Goal: Task Accomplishment & Management: Manage account settings

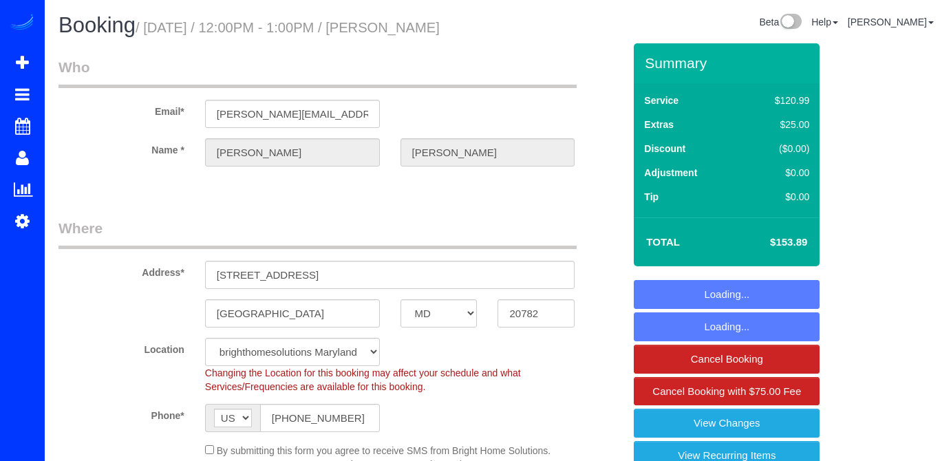
select select "MD"
select select "string:fspay-dc3a7ddc-06af-4428-a2fe-fbd828a4219e"
select select "spot1"
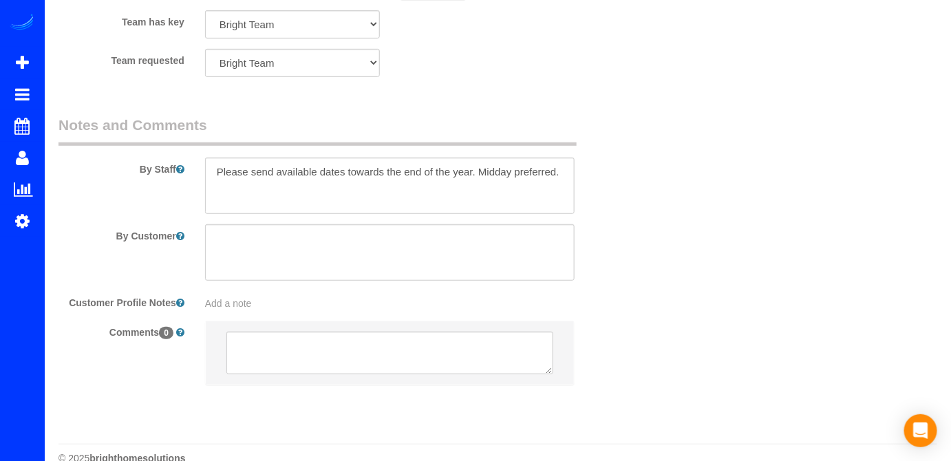
scroll to position [1985, 0]
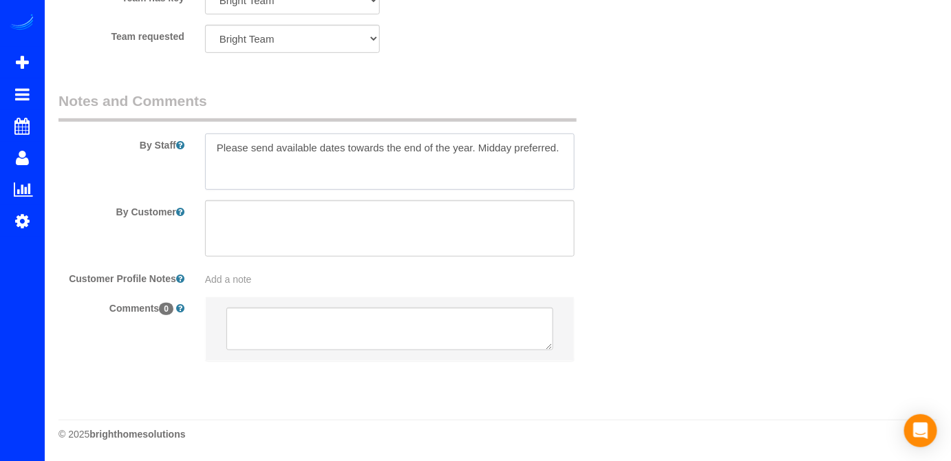
click at [215, 142] on textarea at bounding box center [390, 161] width 370 height 56
paste textarea "or favor, llámame al 240.338.6178 si tienen algún problema para entrar. La llav…"
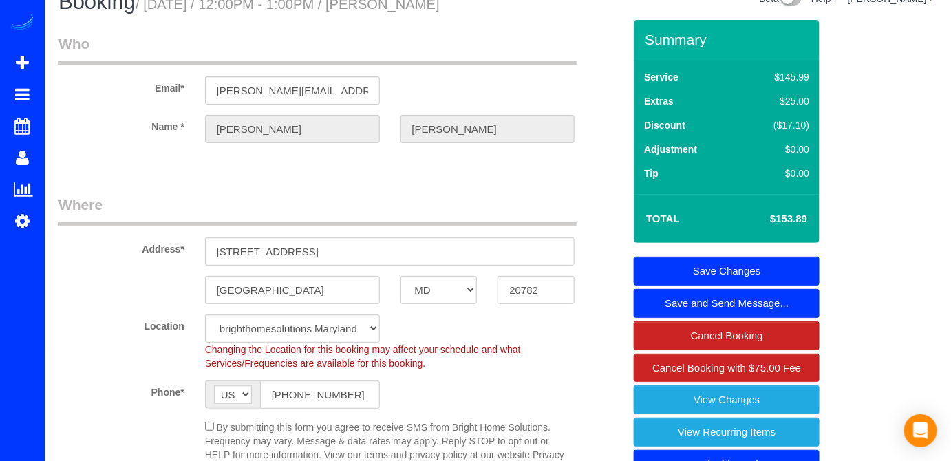
scroll to position [0, 0]
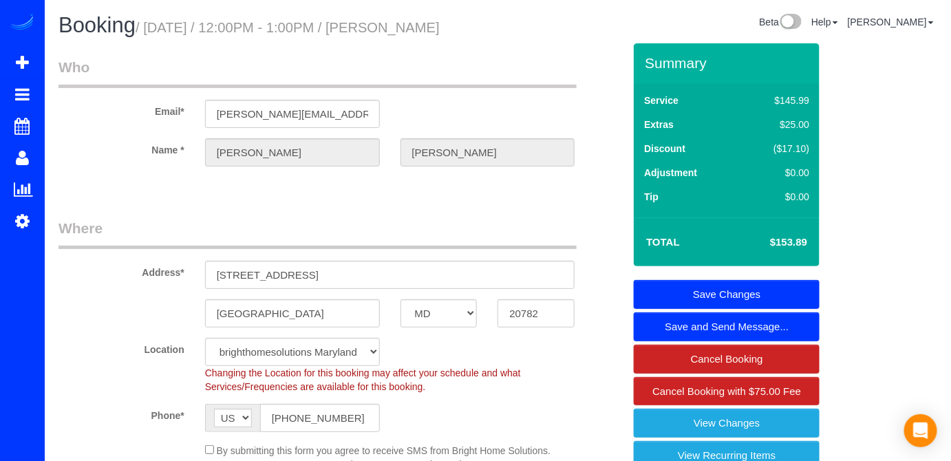
type textarea "Por favor, llámame al 240.338.6178 si tienen algún problema para entrar. La lla…"
click at [732, 309] on link "Save Changes" at bounding box center [727, 294] width 186 height 29
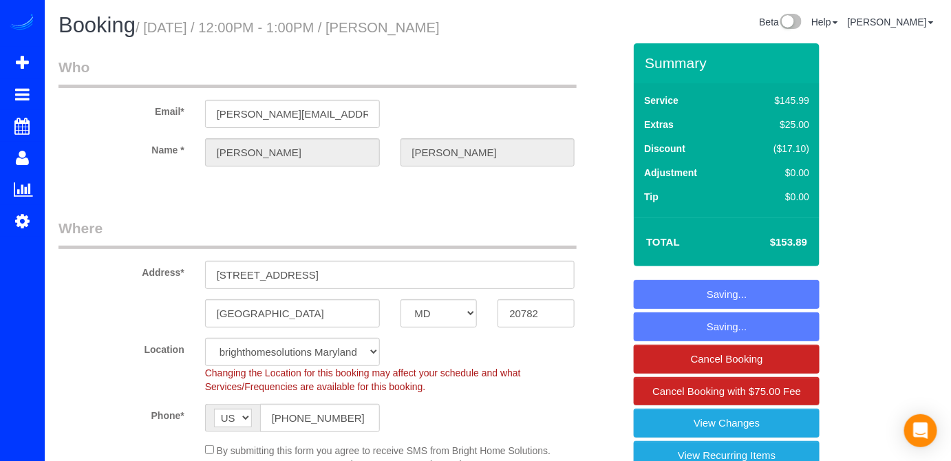
scroll to position [157, 0]
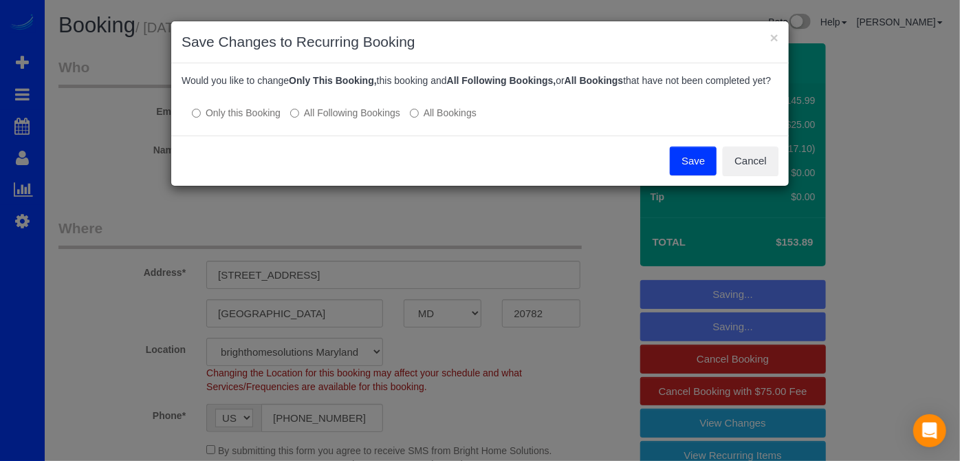
click at [305, 120] on label "All Following Bookings" at bounding box center [345, 113] width 110 height 14
click at [695, 175] on button "Save" at bounding box center [693, 161] width 47 height 29
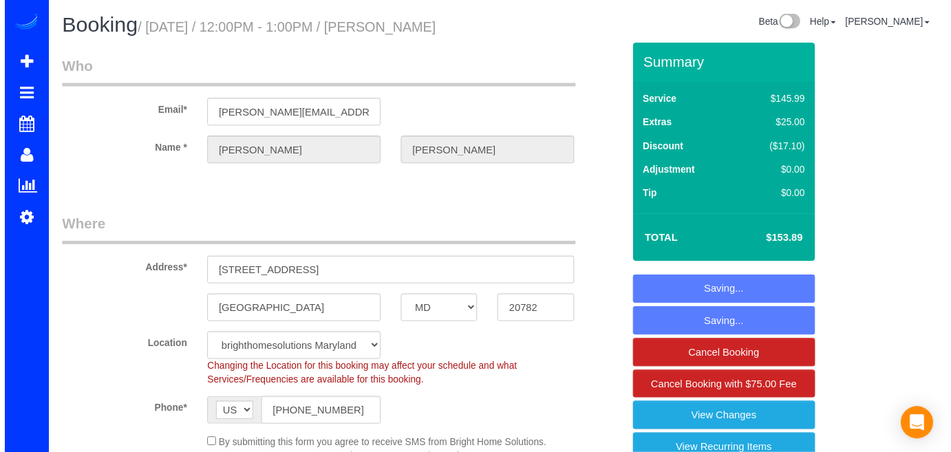
scroll to position [171, 0]
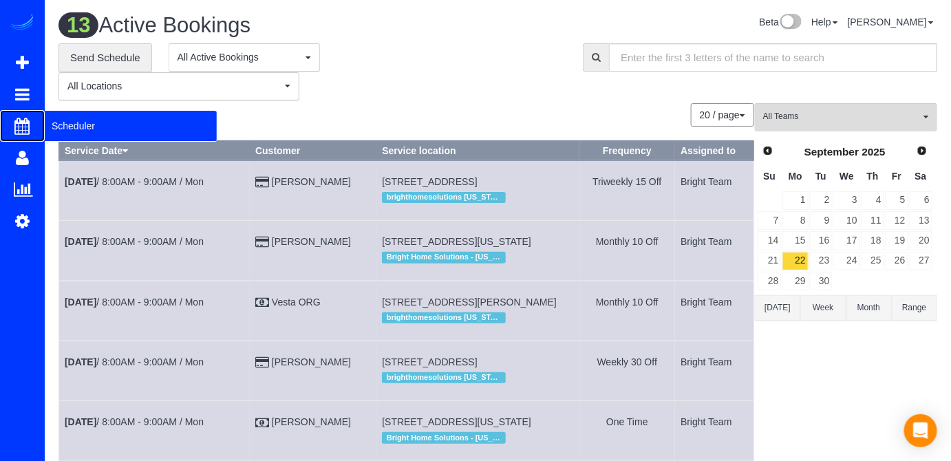
click at [96, 116] on span "Scheduler" at bounding box center [131, 126] width 172 height 32
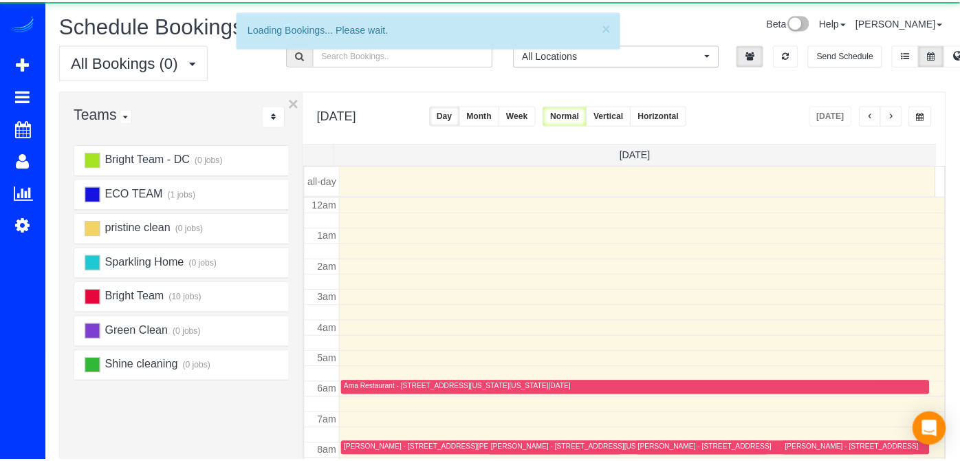
scroll to position [180, 0]
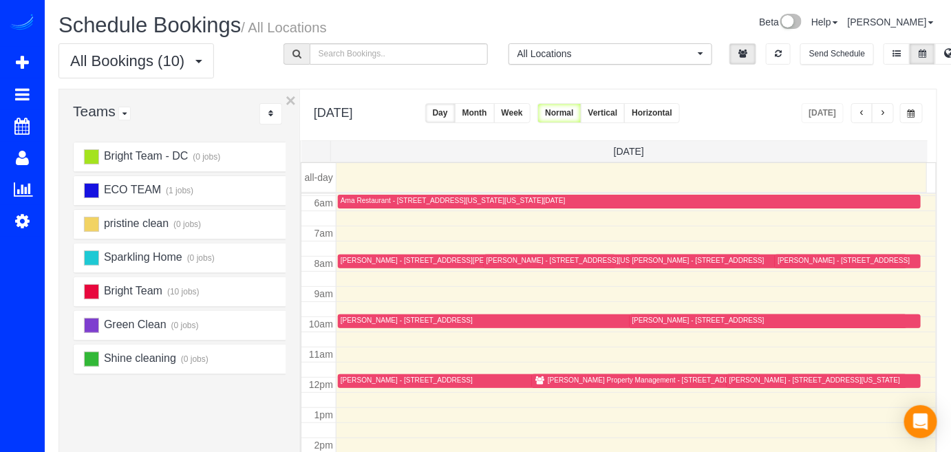
click at [783, 261] on div "[PERSON_NAME] - [STREET_ADDRESS]" at bounding box center [843, 260] width 132 height 9
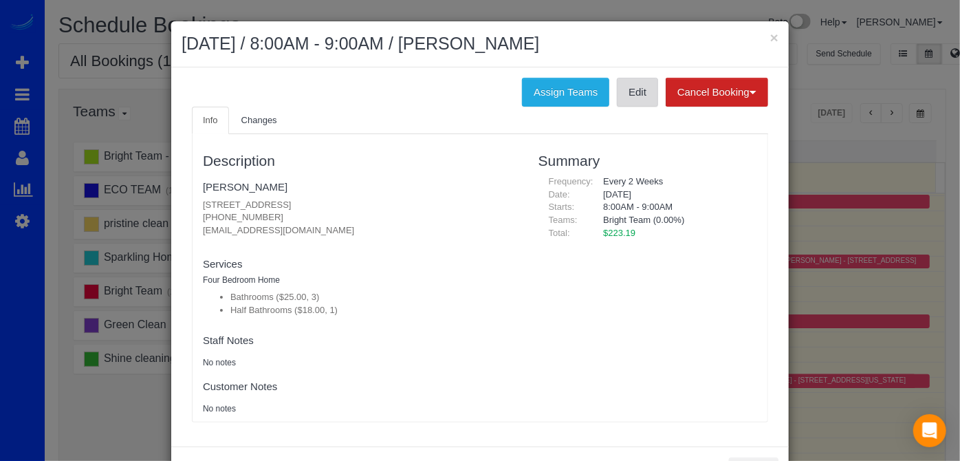
click at [638, 96] on link "Edit" at bounding box center [637, 92] width 41 height 29
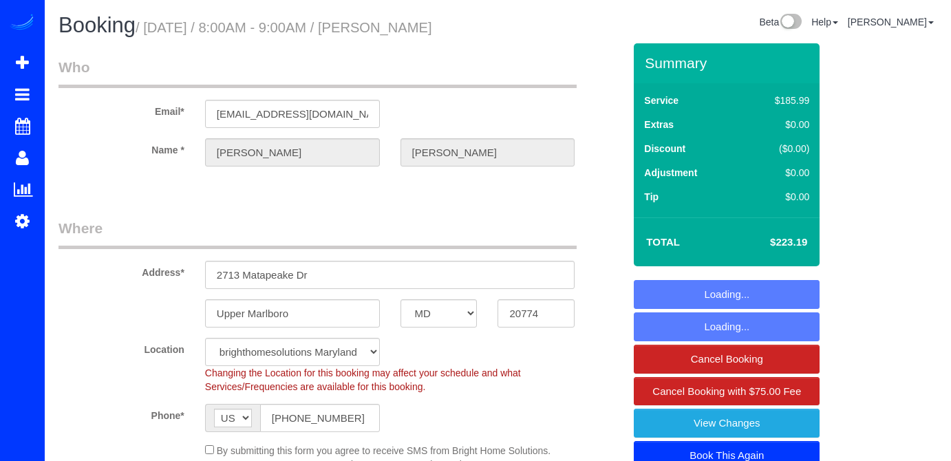
select select "MD"
select select "3"
select select "1"
select select "spot1"
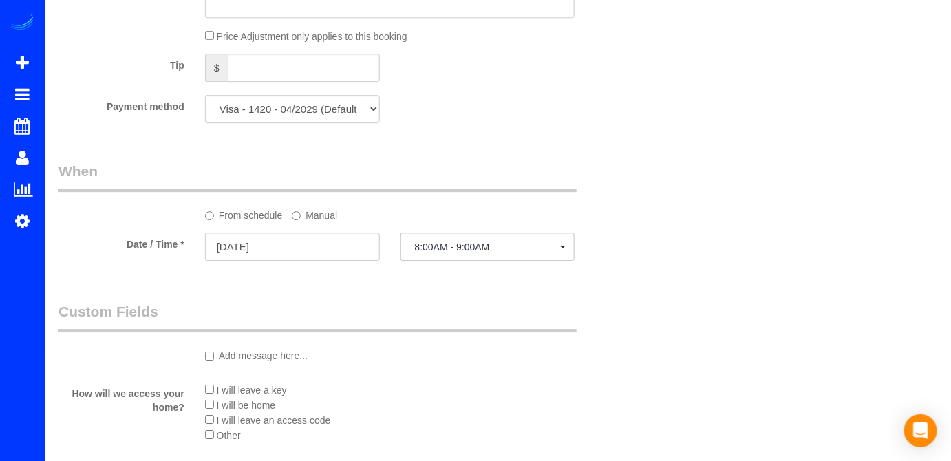
scroll to position [1313, 0]
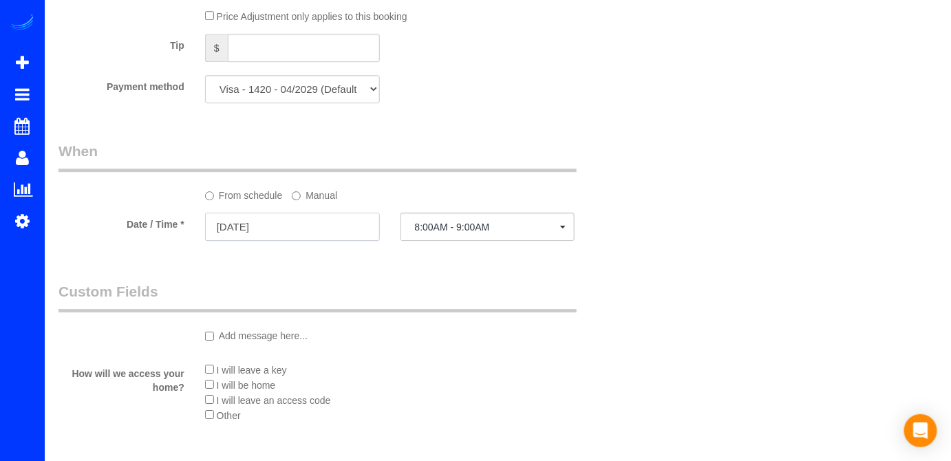
click at [279, 223] on input "[DATE]" at bounding box center [292, 227] width 175 height 28
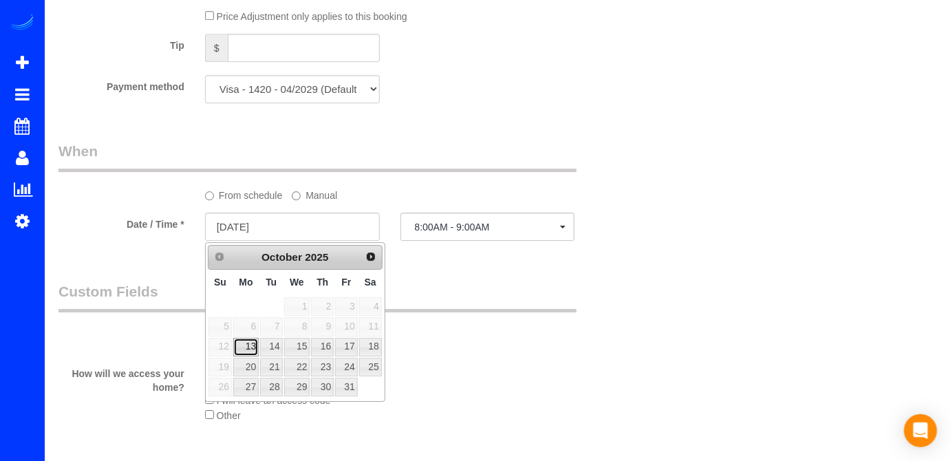
click at [240, 345] on link "13" at bounding box center [245, 347] width 25 height 19
type input "[DATE]"
select select "spot3"
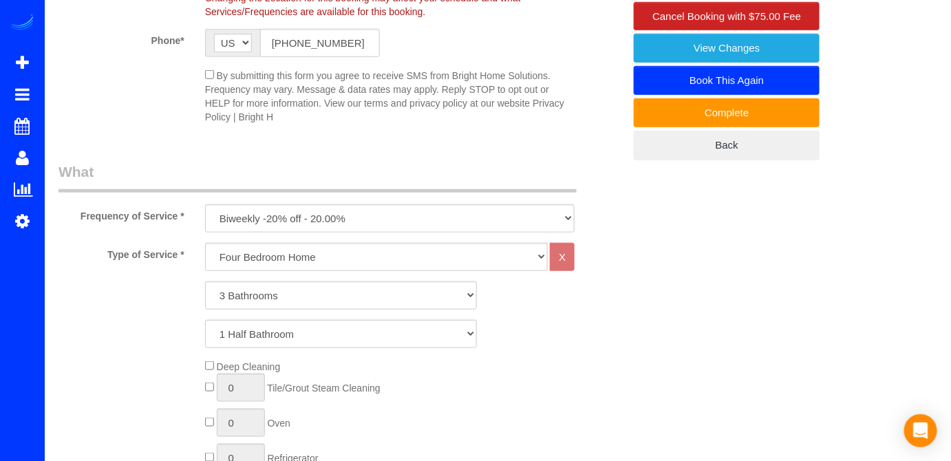
scroll to position [125, 0]
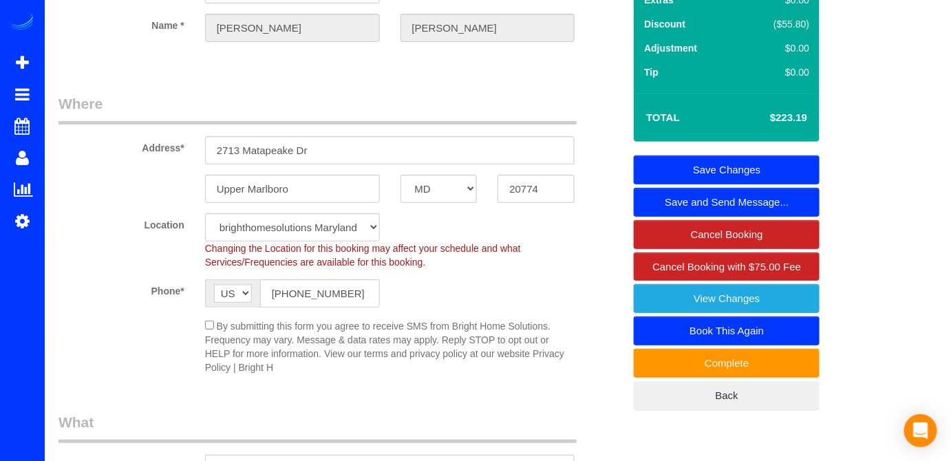
click at [791, 174] on link "Save Changes" at bounding box center [727, 169] width 186 height 29
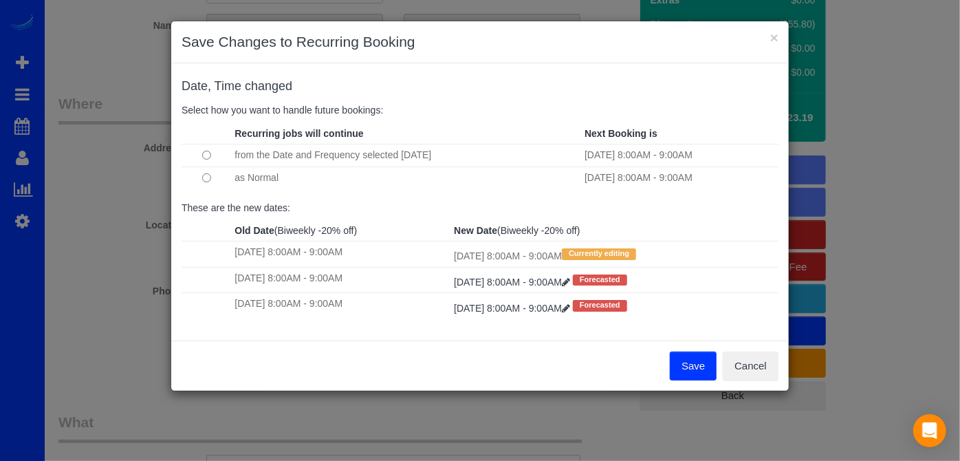
click at [678, 357] on button "Save" at bounding box center [693, 366] width 47 height 29
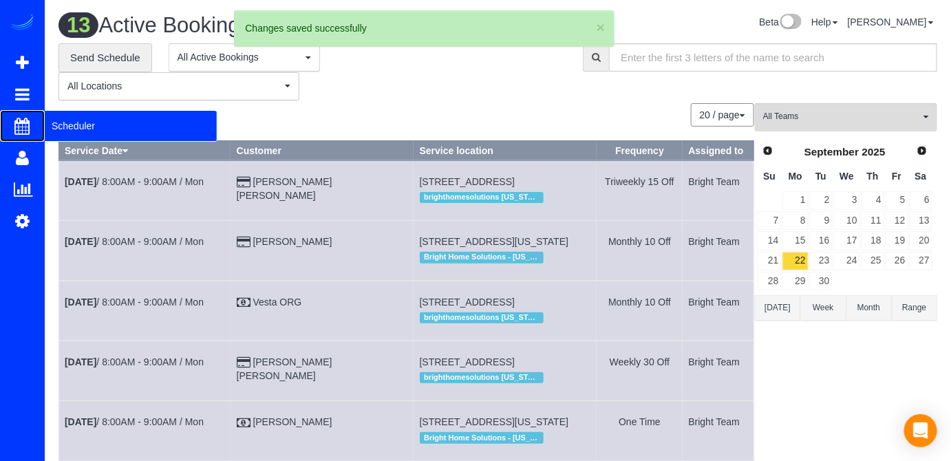
click at [55, 120] on span "Scheduler" at bounding box center [131, 126] width 172 height 32
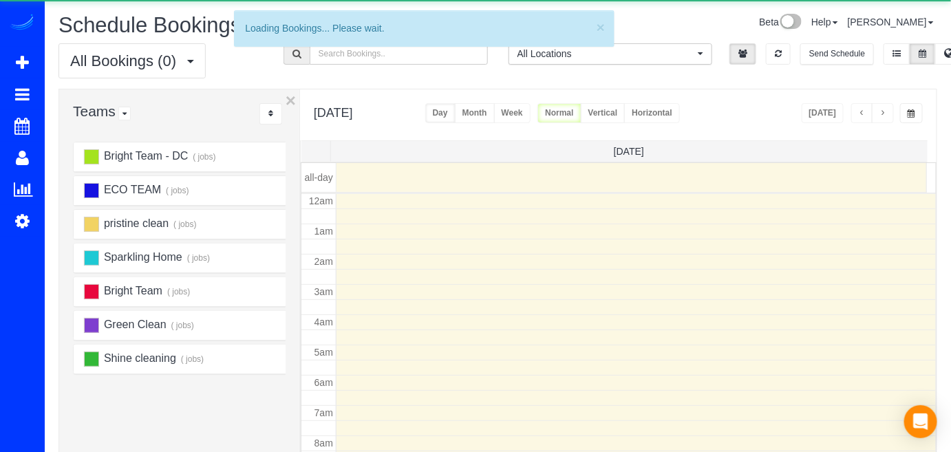
scroll to position [180, 0]
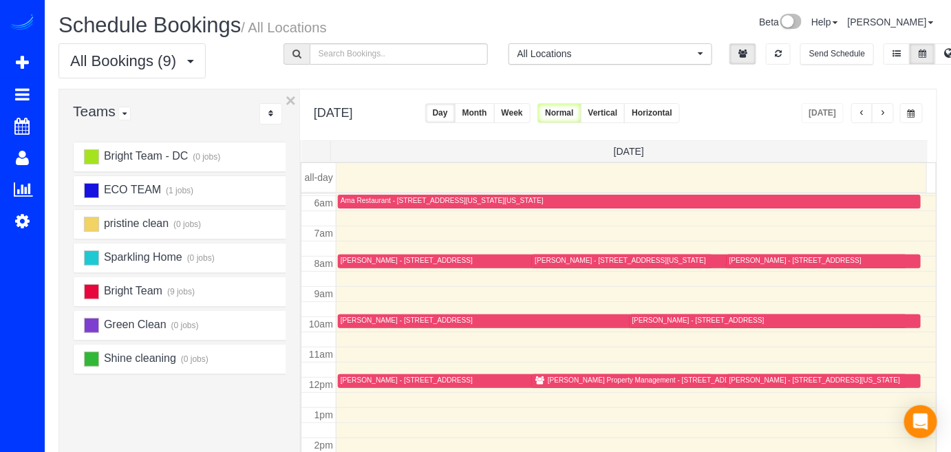
click at [881, 122] on div "[DATE] [DATE] Day Month Week Normal Vertical Horizontal" at bounding box center [618, 114] width 636 height 51
click at [882, 120] on button "button" at bounding box center [883, 113] width 22 height 20
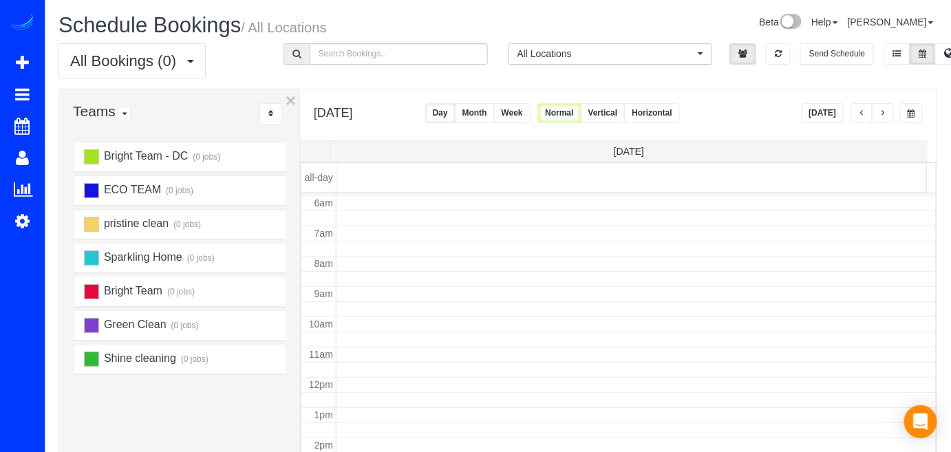
click at [882, 120] on button "button" at bounding box center [883, 113] width 22 height 20
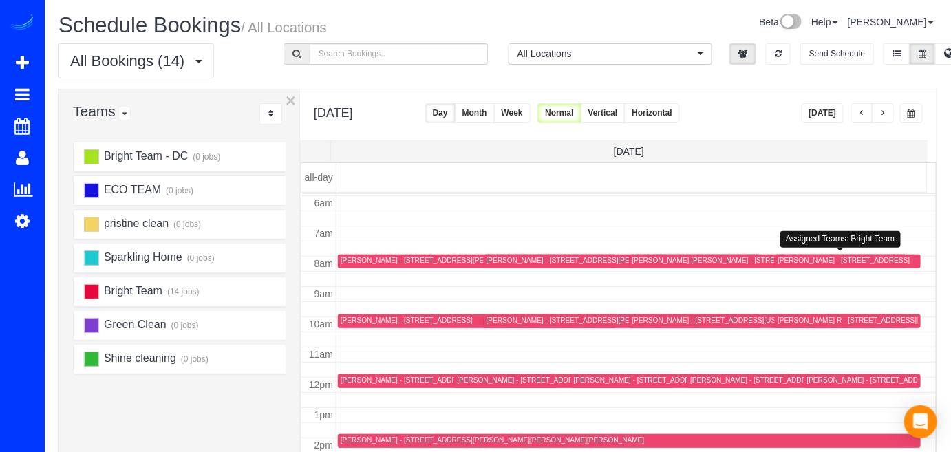
click at [787, 263] on div "[PERSON_NAME] - [STREET_ADDRESS]" at bounding box center [847, 261] width 140 height 10
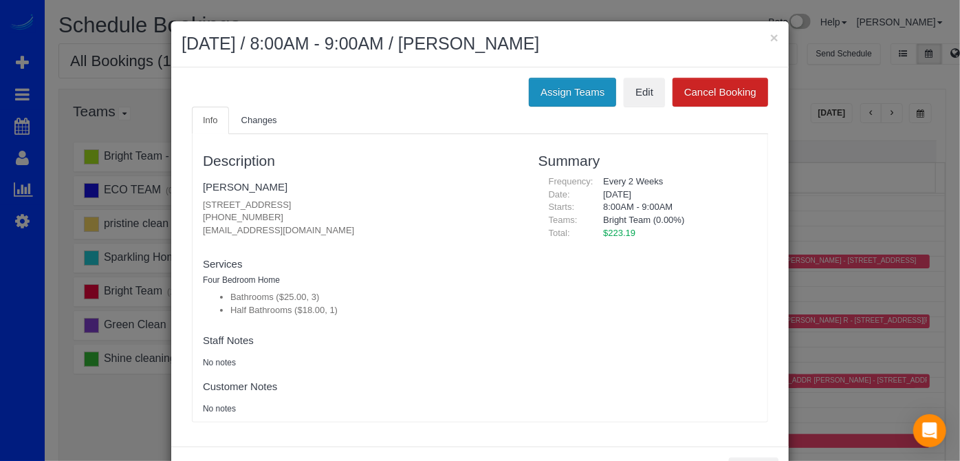
click at [530, 97] on button "Assign Teams" at bounding box center [572, 92] width 87 height 29
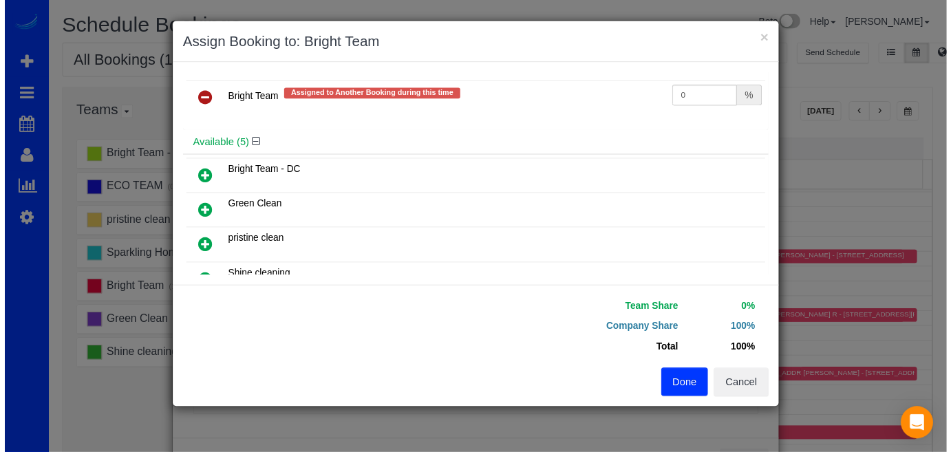
scroll to position [0, 0]
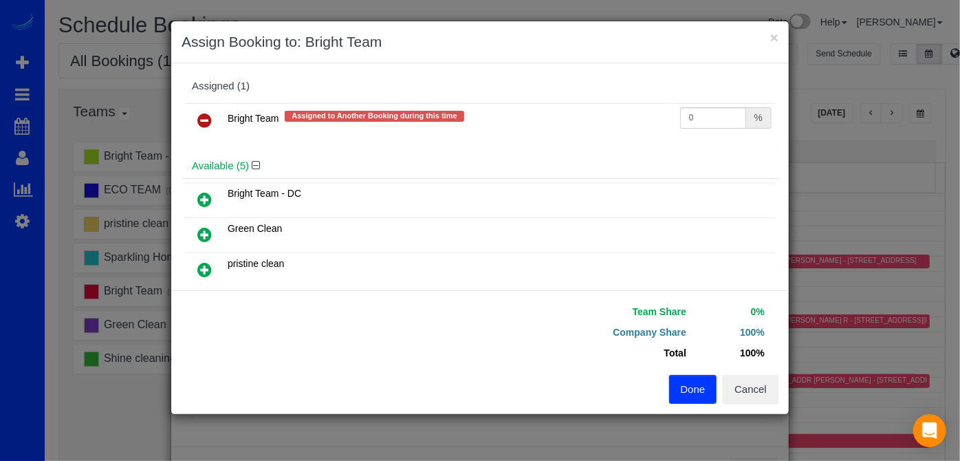
click at [207, 117] on icon at bounding box center [204, 120] width 14 height 17
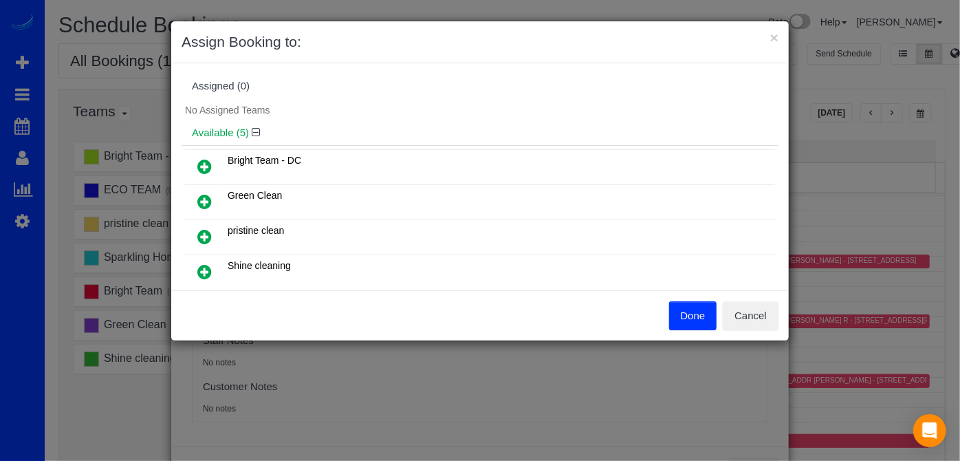
click at [704, 307] on button "Done" at bounding box center [693, 315] width 48 height 29
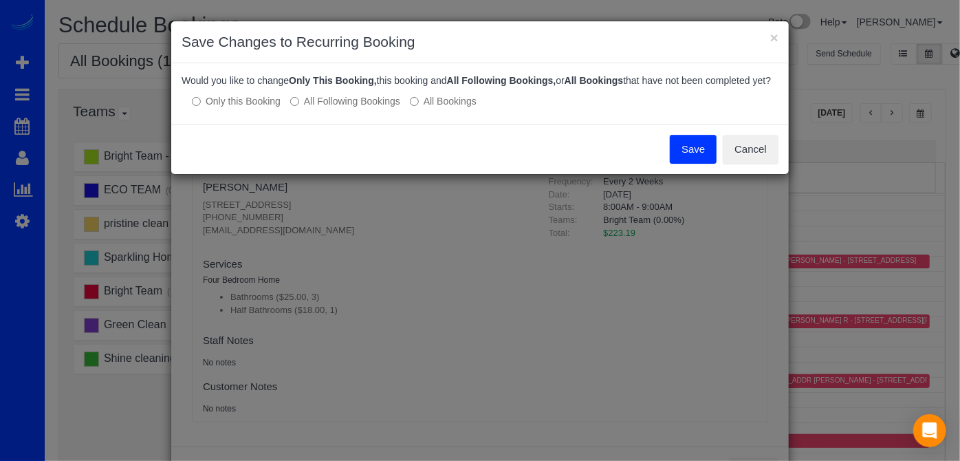
click at [684, 161] on button "Save" at bounding box center [693, 149] width 47 height 29
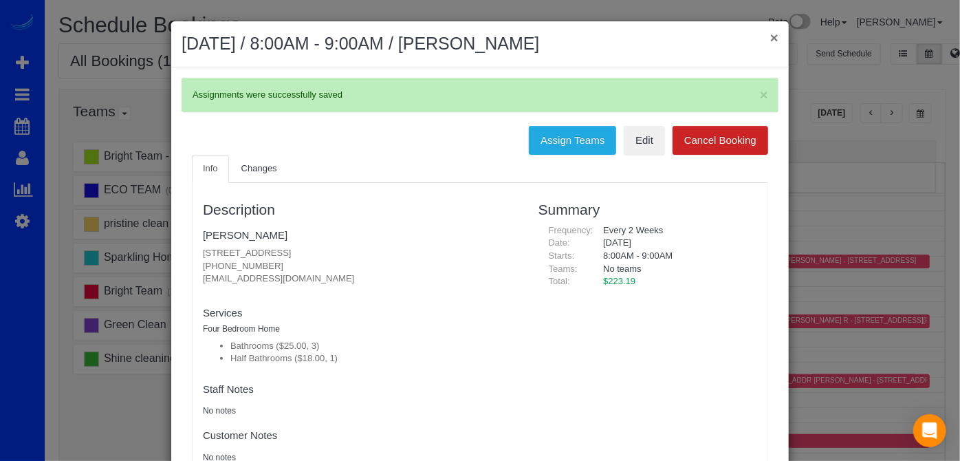
click at [770, 33] on button "×" at bounding box center [774, 37] width 8 height 14
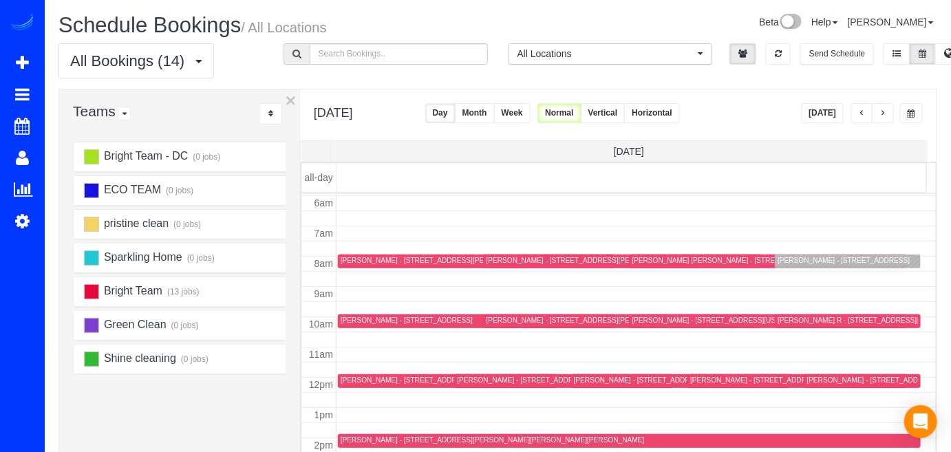
click at [826, 107] on button "[DATE]" at bounding box center [822, 113] width 43 height 20
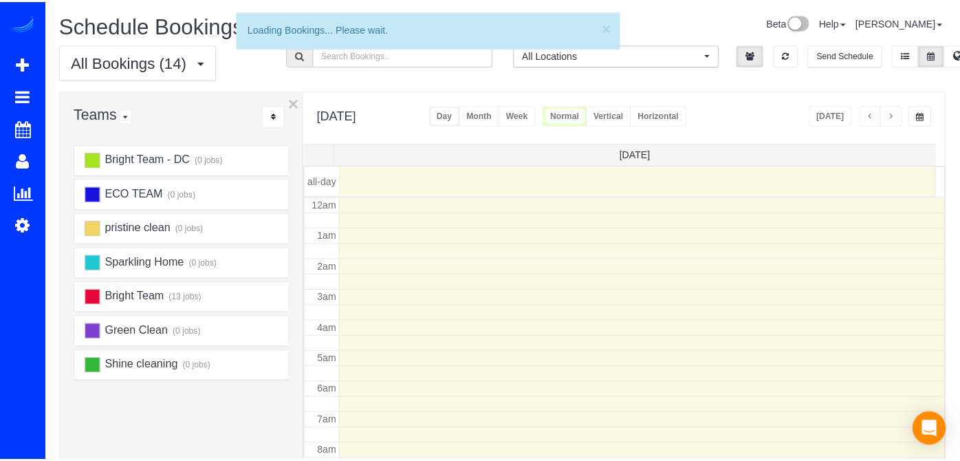
scroll to position [180, 0]
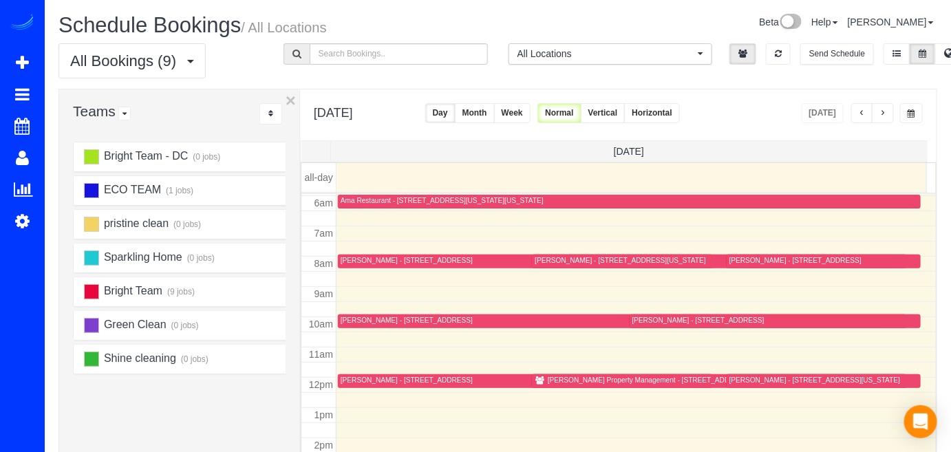
click at [362, 382] on div "[PERSON_NAME] - [STREET_ADDRESS]" at bounding box center [407, 380] width 132 height 9
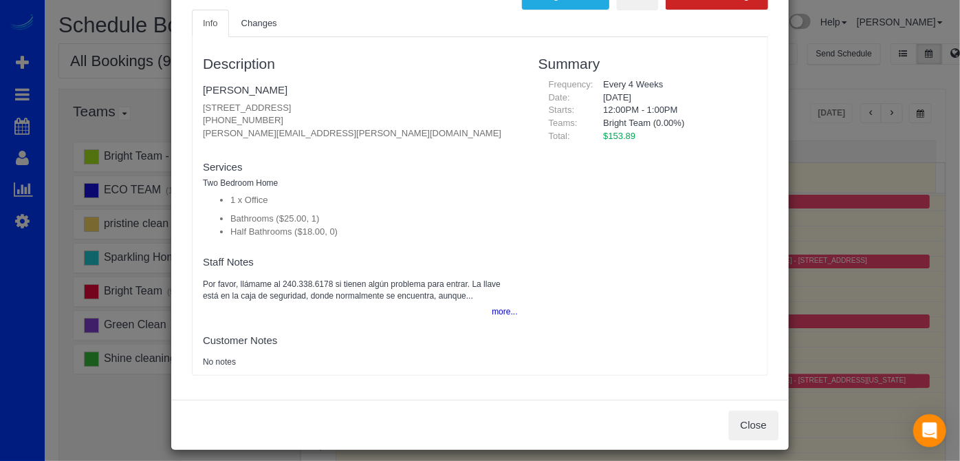
scroll to position [105, 0]
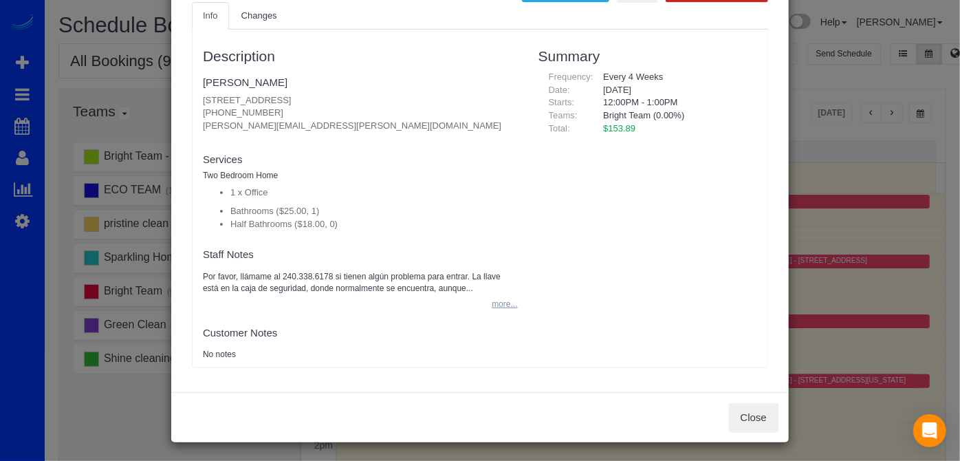
click at [491, 308] on button "more..." at bounding box center [501, 304] width 34 height 20
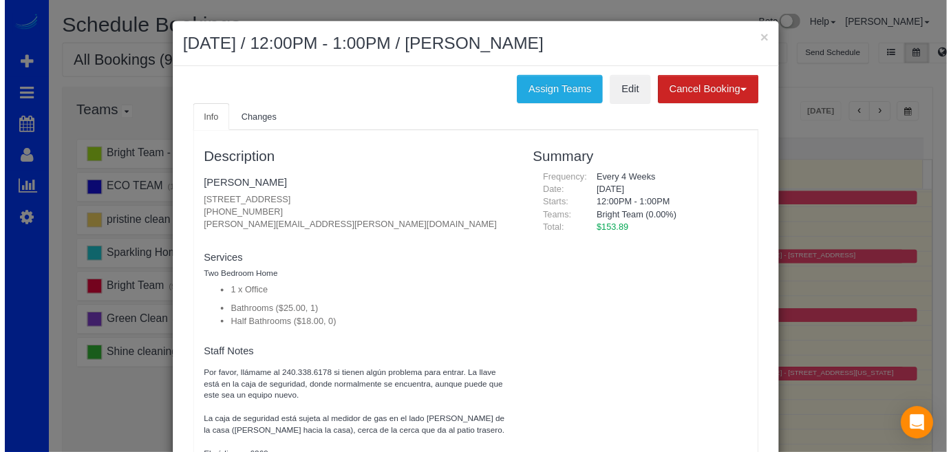
scroll to position [0, 0]
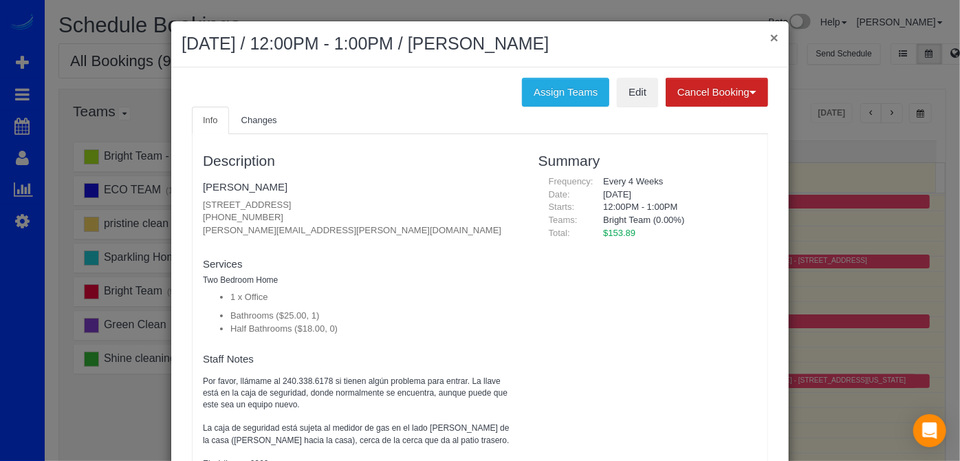
click at [770, 40] on button "×" at bounding box center [774, 37] width 8 height 14
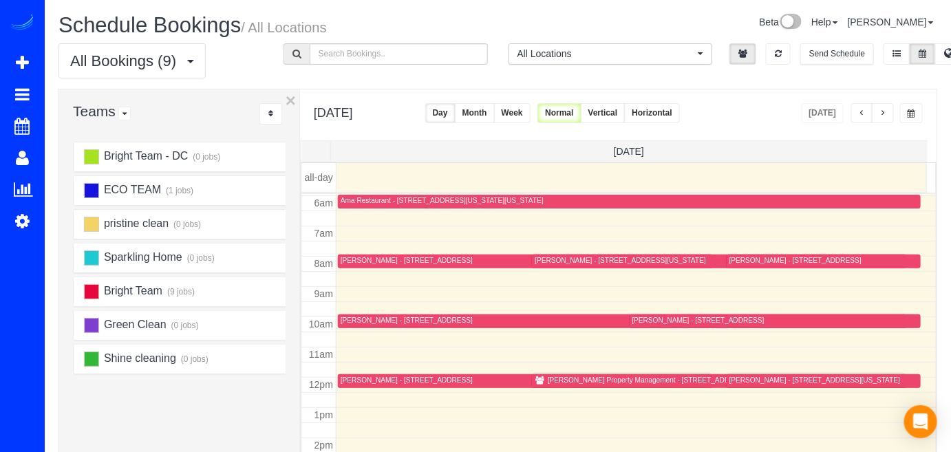
click at [881, 112] on span "button" at bounding box center [882, 113] width 7 height 8
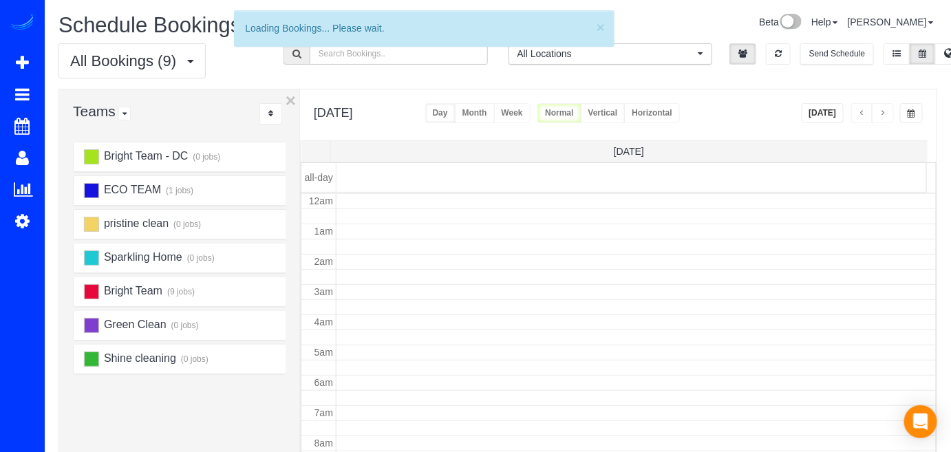
scroll to position [180, 0]
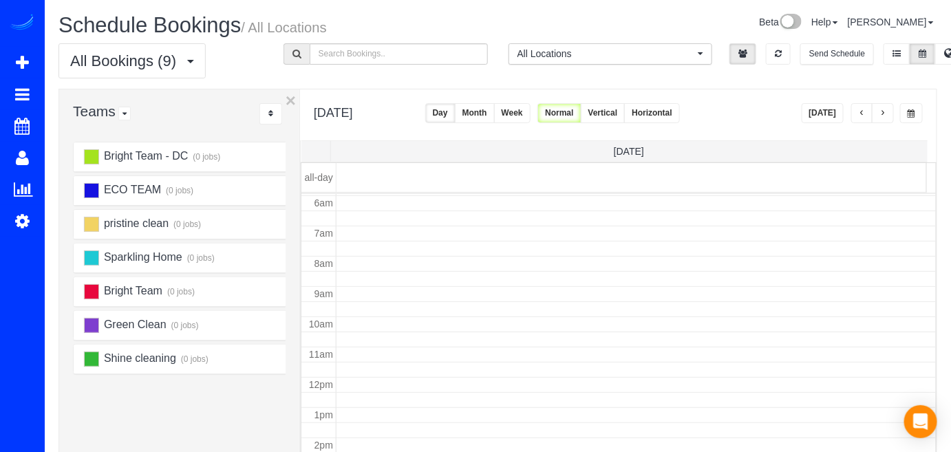
click at [881, 112] on span "button" at bounding box center [882, 113] width 7 height 8
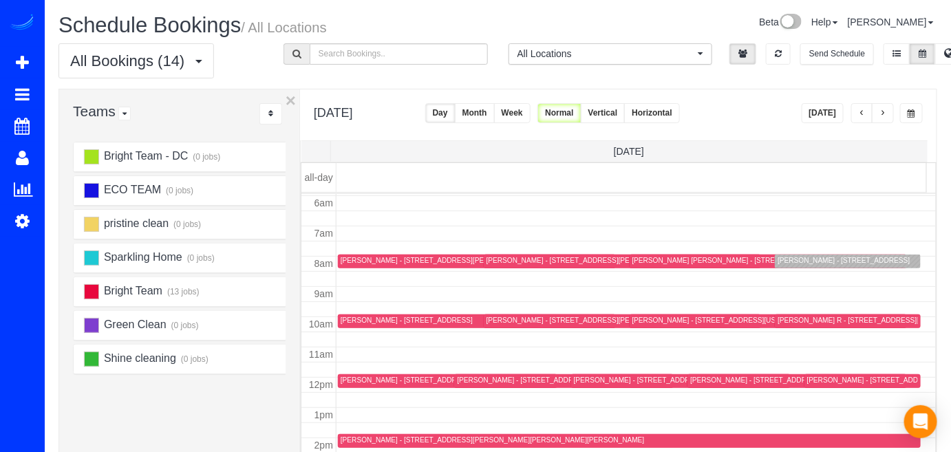
click at [890, 118] on button "button" at bounding box center [883, 113] width 22 height 20
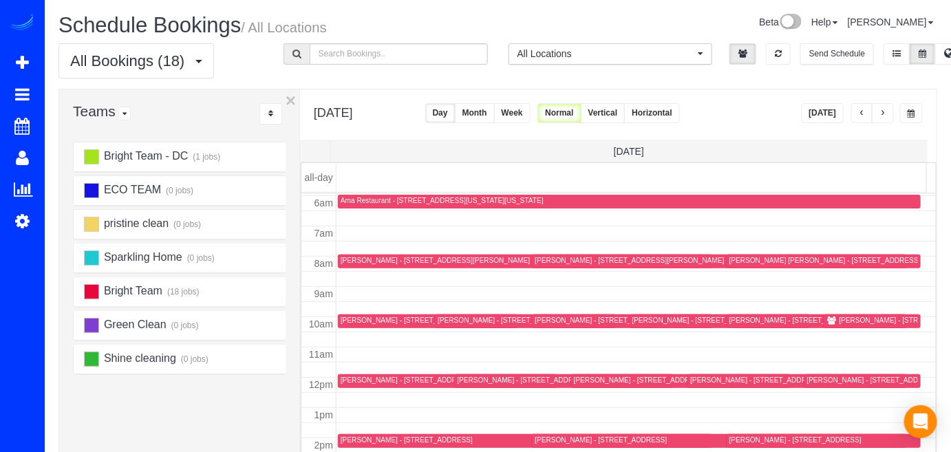
click at [864, 116] on span "button" at bounding box center [862, 113] width 7 height 8
